Goal: Find specific page/section: Find specific page/section

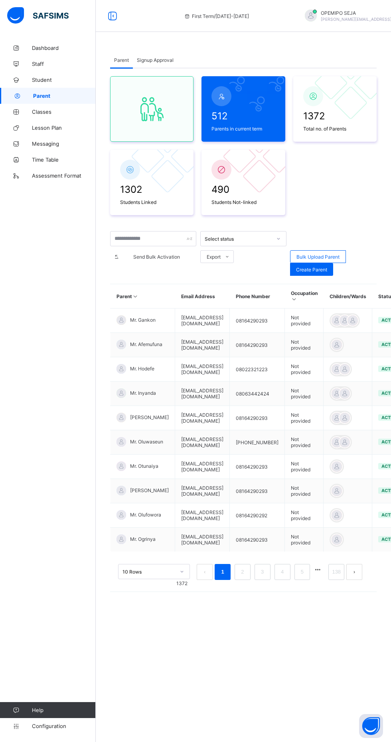
click at [107, 14] on icon at bounding box center [113, 16] width 14 height 12
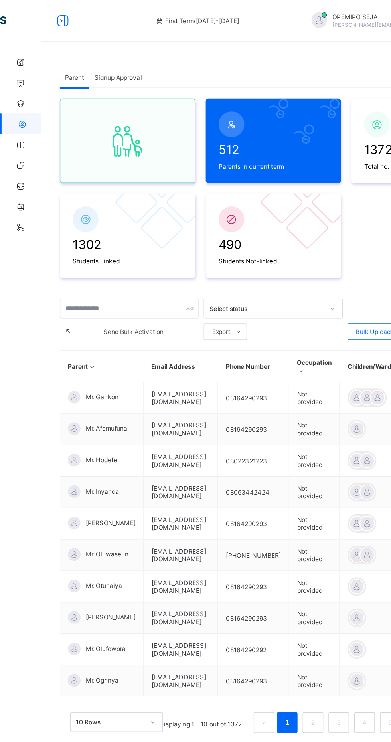
click at [38, 35] on div "Parent Signup Approval Parent Signup Approval 512 Parents in current term 1372 …" at bounding box center [211, 371] width 359 height 742
click at [50, 19] on icon at bounding box center [49, 16] width 14 height 12
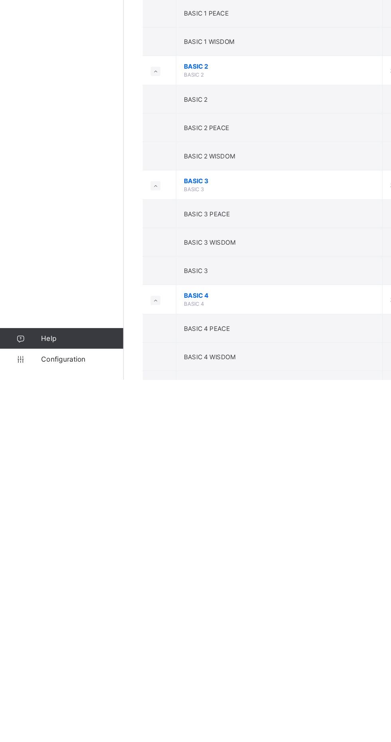
scroll to position [408, 0]
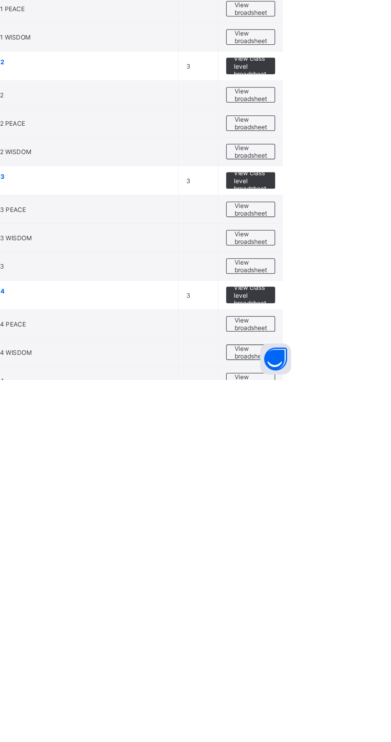
click at [355, 718] on span "View broadsheet" at bounding box center [351, 721] width 25 height 12
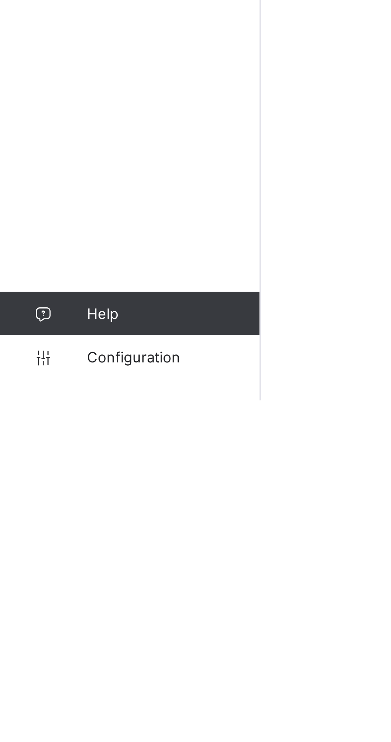
click at [54, 730] on span "Configuration" at bounding box center [63, 726] width 63 height 6
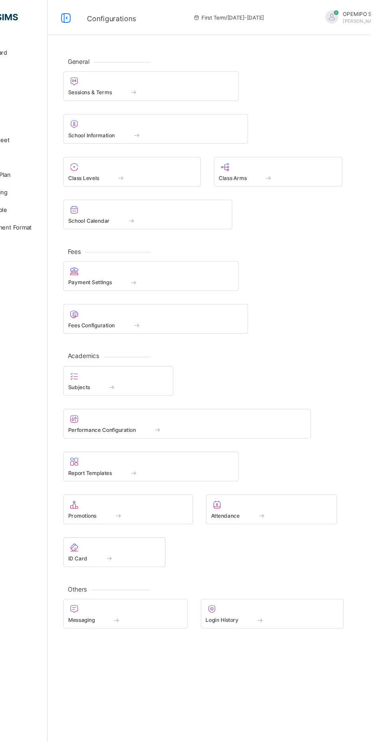
click at [152, 81] on div "Sessions & Terms" at bounding box center [191, 84] width 152 height 7
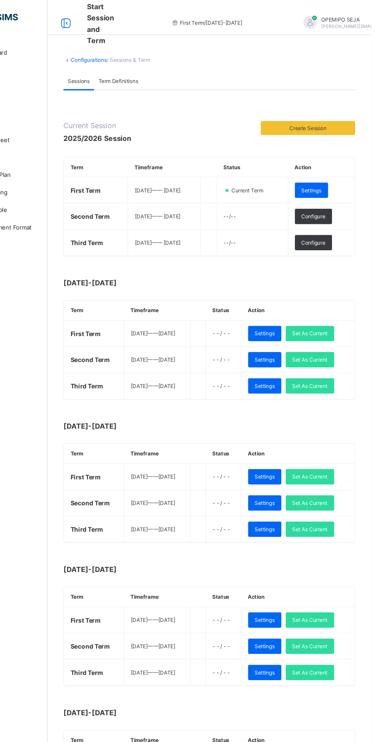
click at [352, 352] on span "Set As Current" at bounding box center [335, 353] width 32 height 6
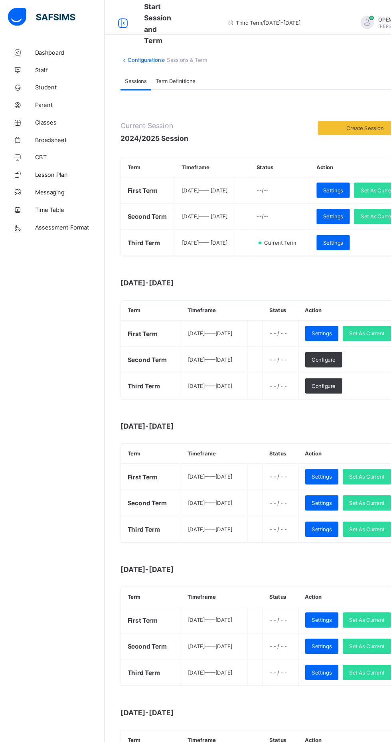
click at [211, 448] on td "[DATE] —— [DATE]" at bounding box center [196, 436] width 61 height 24
click at [37, 144] on span "CBT" at bounding box center [64, 144] width 64 height 6
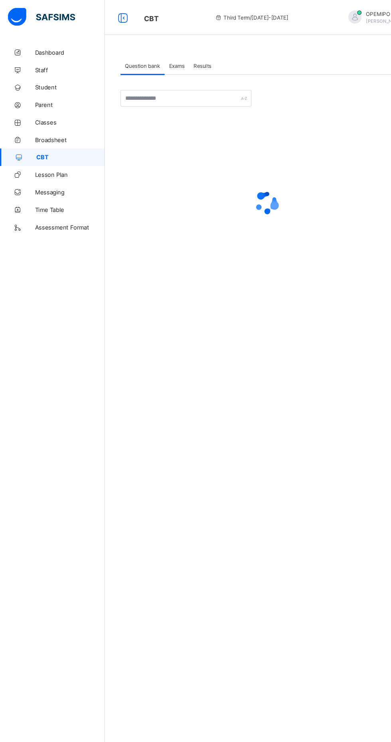
click at [44, 128] on span "Broadsheet" at bounding box center [64, 128] width 64 height 6
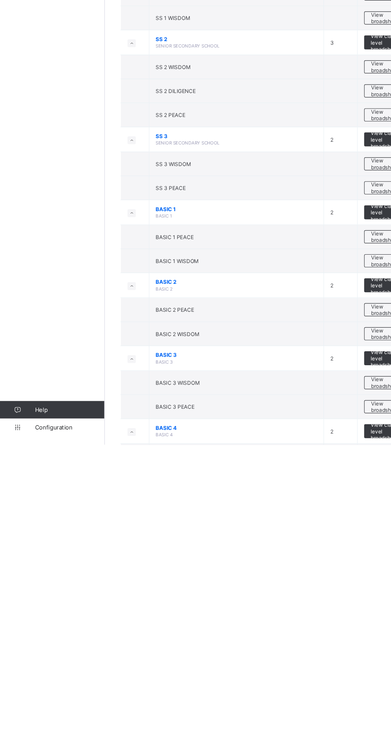
scroll to position [117, 0]
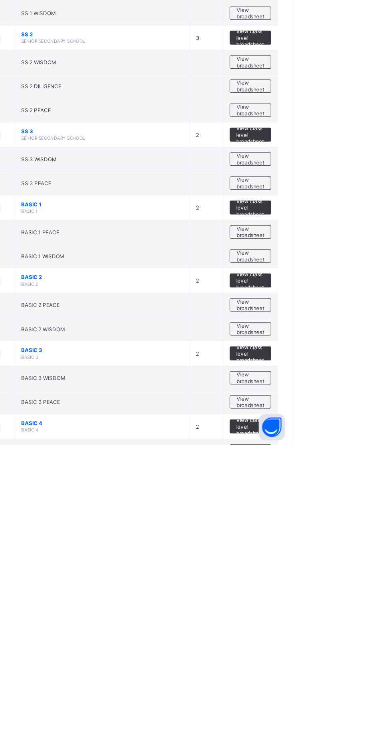
click at [358, 731] on span "View class level broadsheet" at bounding box center [352, 726] width 26 height 18
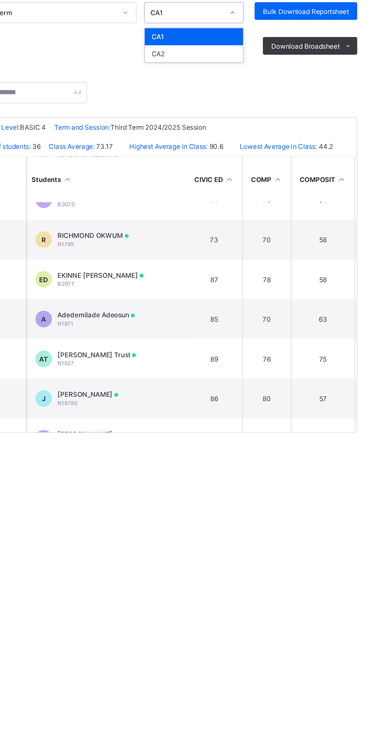
scroll to position [275, 150]
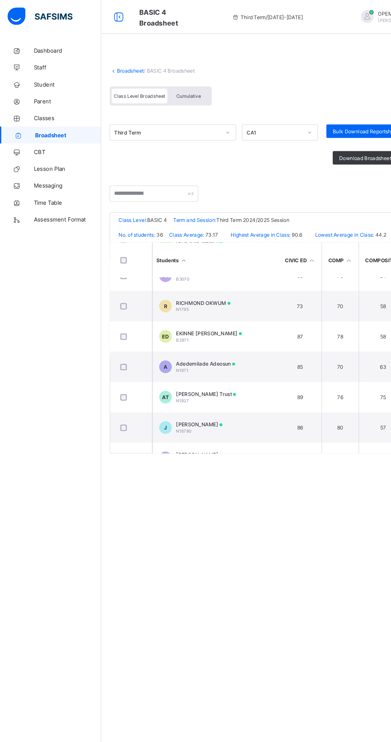
click at [181, 86] on div "Cumulative" at bounding box center [179, 91] width 40 height 14
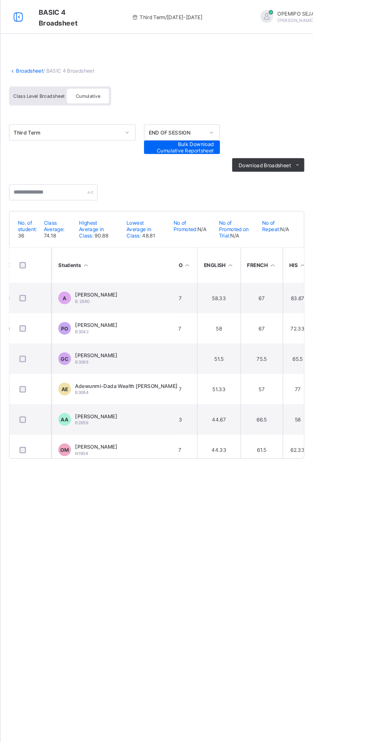
scroll to position [872, 326]
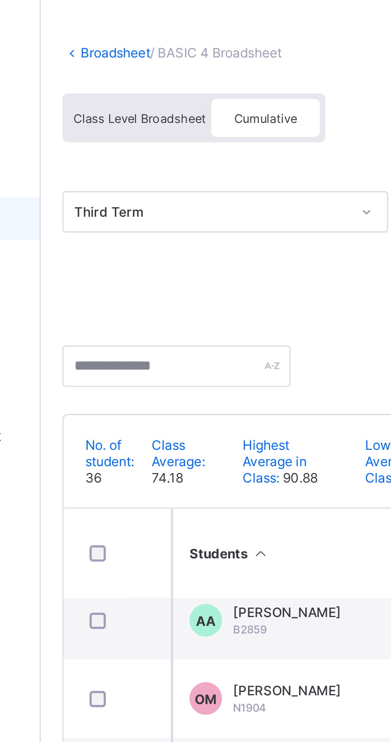
click at [123, 93] on span "Class Level Broadsheet" at bounding box center [132, 91] width 49 height 6
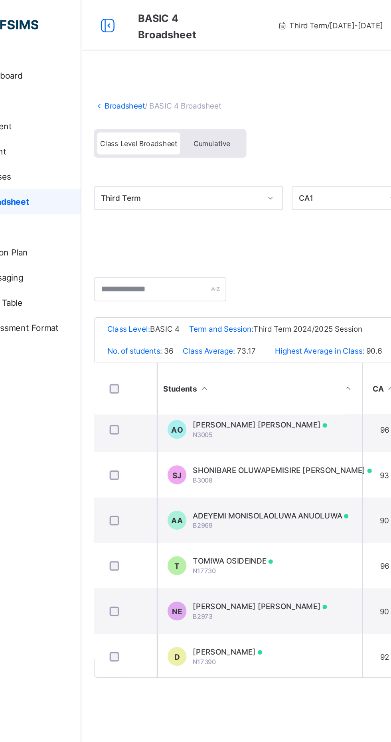
scroll to position [5, 111]
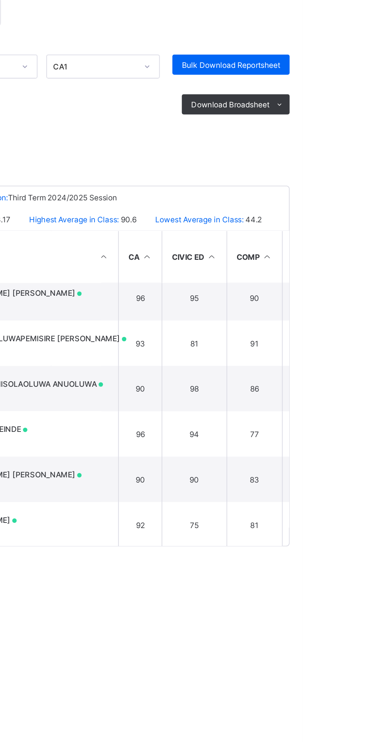
click at [200, 185] on div at bounding box center [244, 188] width 280 height 25
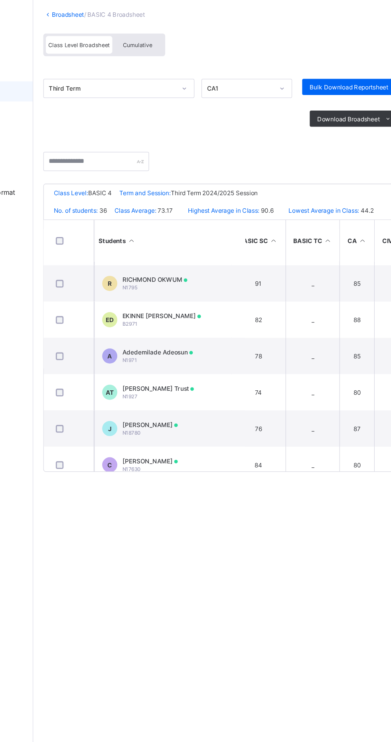
scroll to position [284, 0]
